Goal: Task Accomplishment & Management: Manage account settings

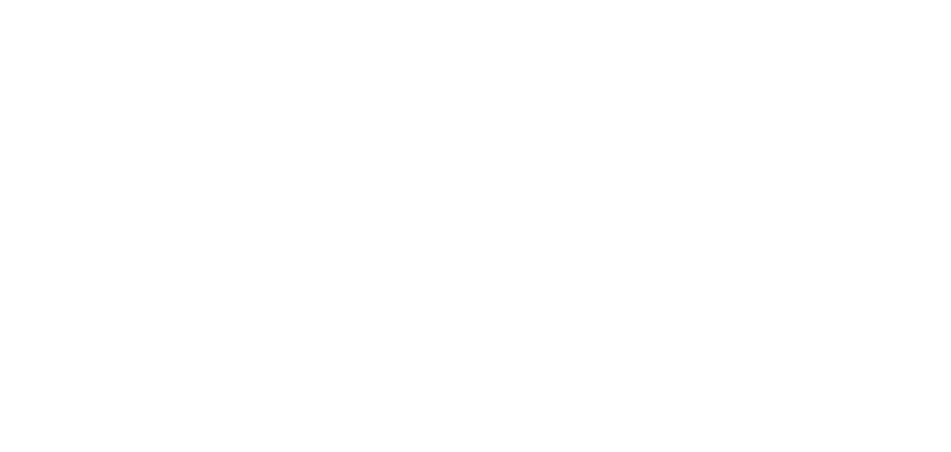
click at [632, 0] on html "Texto original Avalie a tradução O feedback vai ser usado para ajudar a melhora…" at bounding box center [475, 0] width 951 height 0
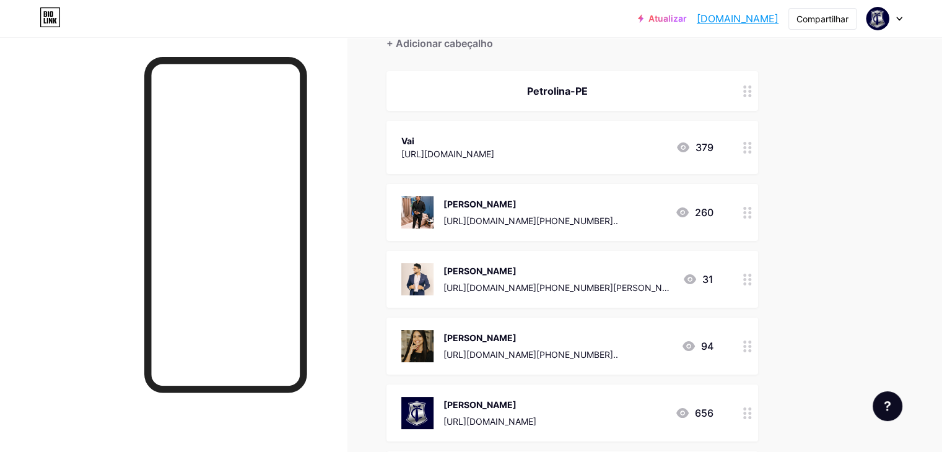
scroll to position [186, 0]
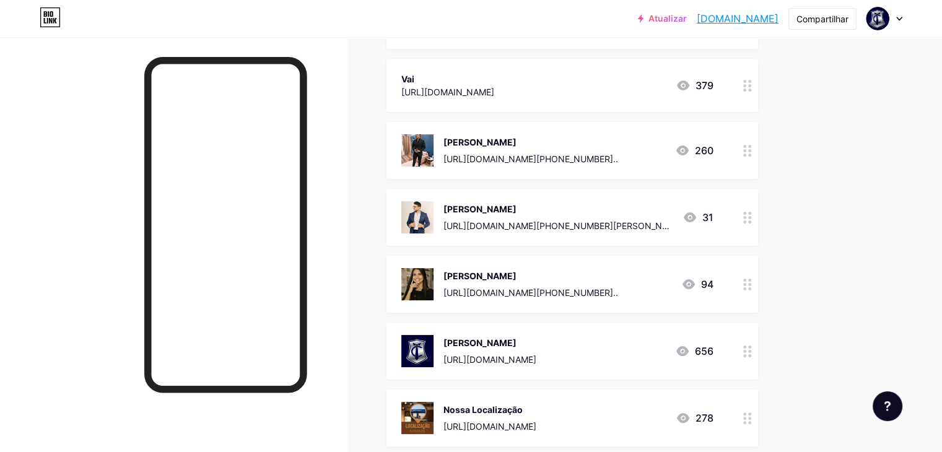
click at [752, 217] on icon at bounding box center [747, 218] width 9 height 12
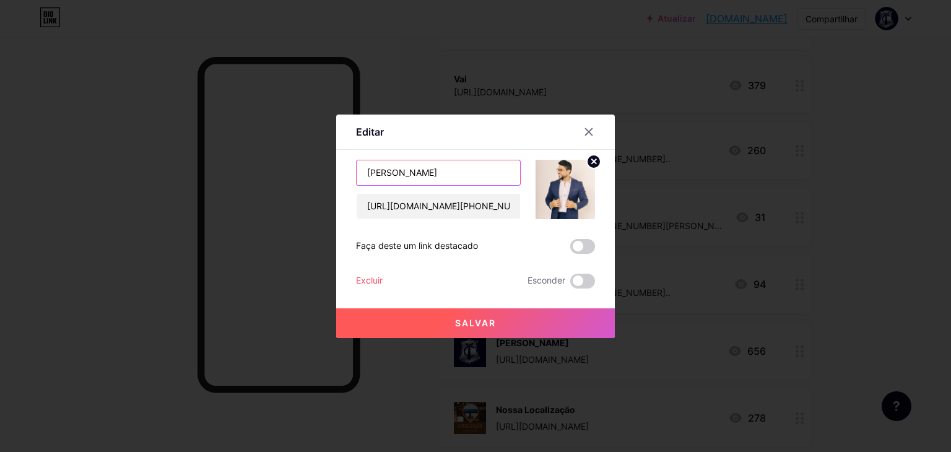
click at [453, 177] on input "[PERSON_NAME]" at bounding box center [438, 172] width 163 height 25
type input "[PERSON_NAME]"
click at [590, 281] on span at bounding box center [582, 281] width 25 height 15
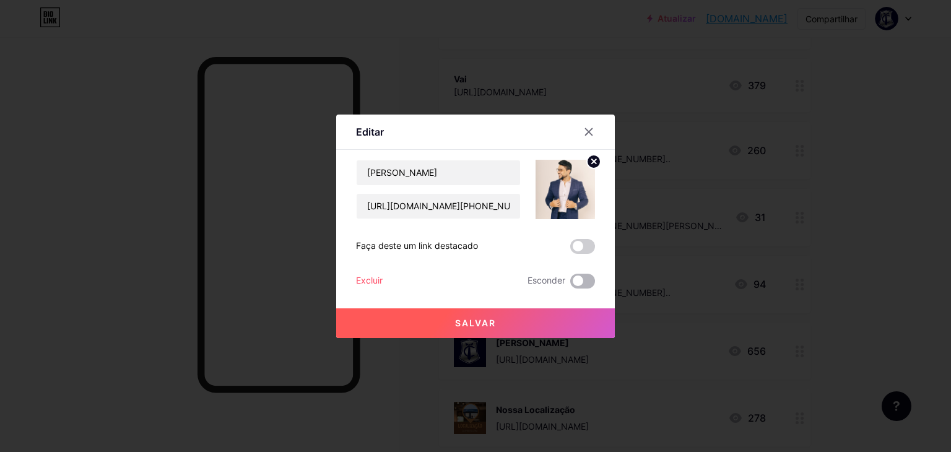
click at [570, 284] on input "checkbox" at bounding box center [570, 284] width 0 height 0
click at [499, 321] on button "Salvar" at bounding box center [475, 323] width 279 height 30
